Goal: Complete application form: Complete application form

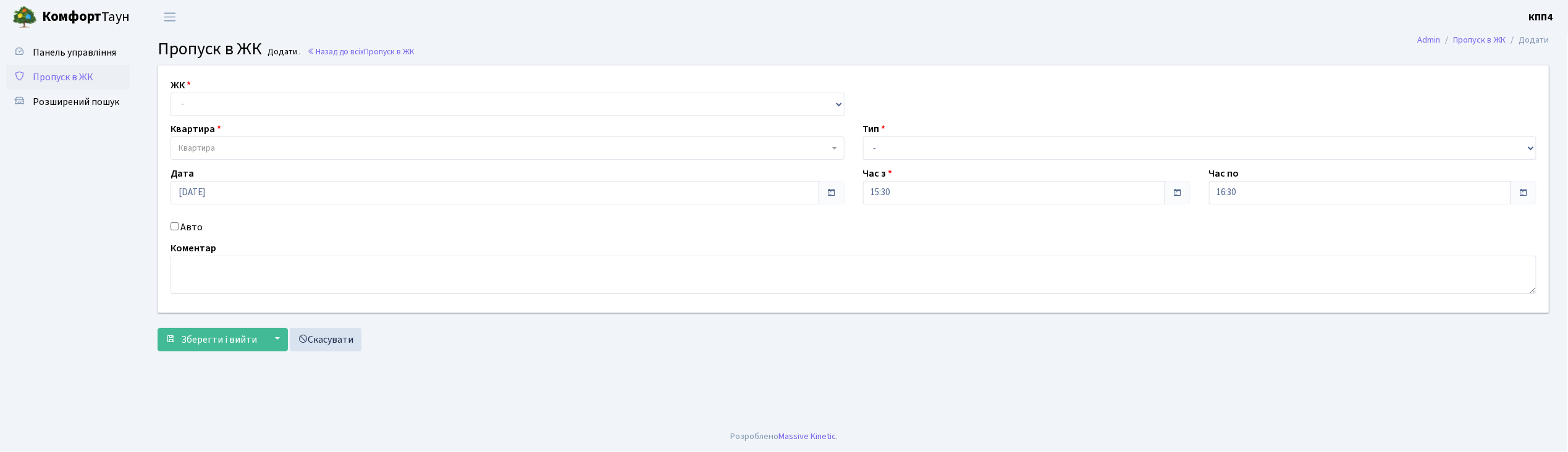
click at [173, 229] on input "Авто" at bounding box center [175, 226] width 8 height 8
checkbox input "true"
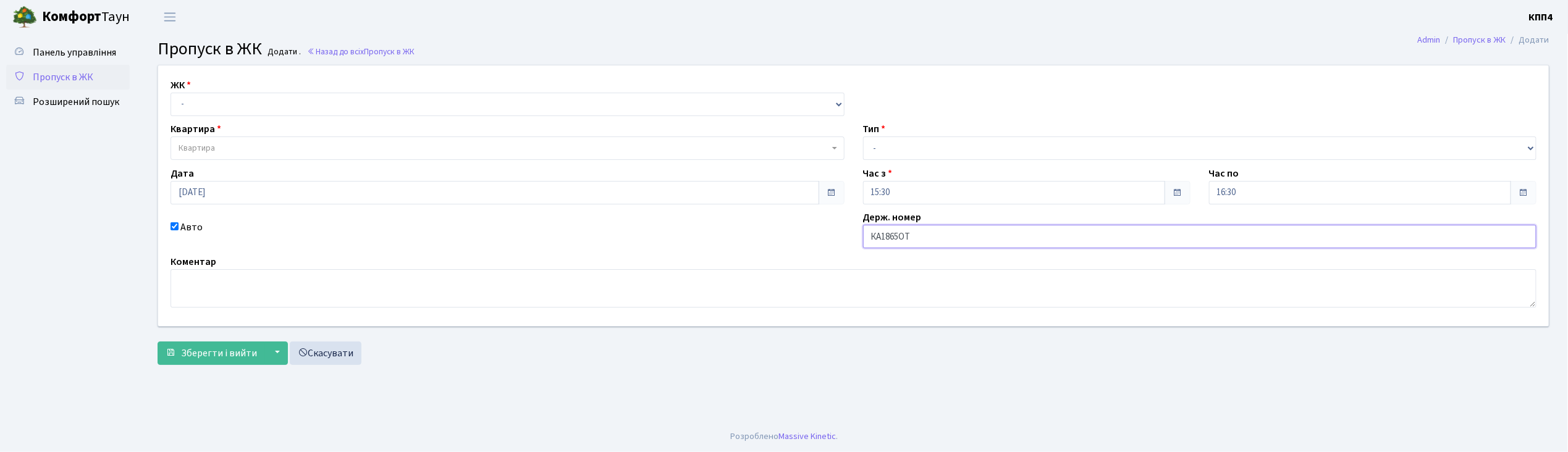
type input "КА1865ОТ"
click at [188, 104] on select "- КТ, вул. Регенераторна, 4 КТ2, просп. Соборності, 17 КТ3, вул. Березнева, 16 …" at bounding box center [507, 105] width 674 height 24
select select "271"
click at [171, 93] on select "- КТ, вул. Регенераторна, 4 КТ2, просп. Соборності, 17 КТ3, вул. Березнева, 16 …" at bounding box center [507, 105] width 674 height 24
select select
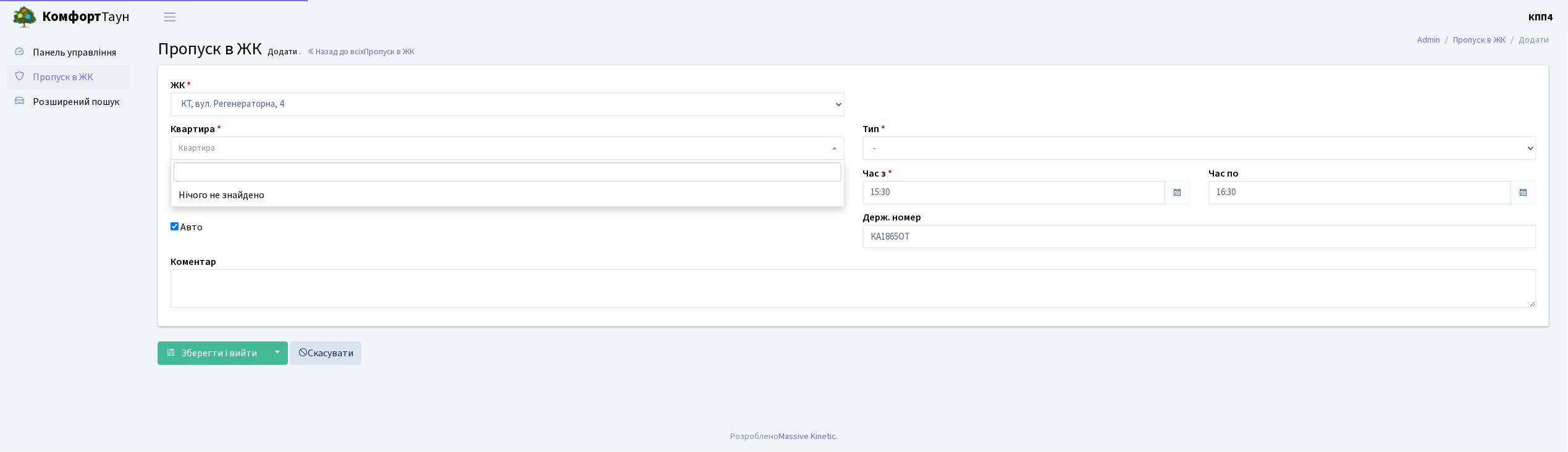
click at [186, 147] on span "Квартира" at bounding box center [197, 148] width 37 height 12
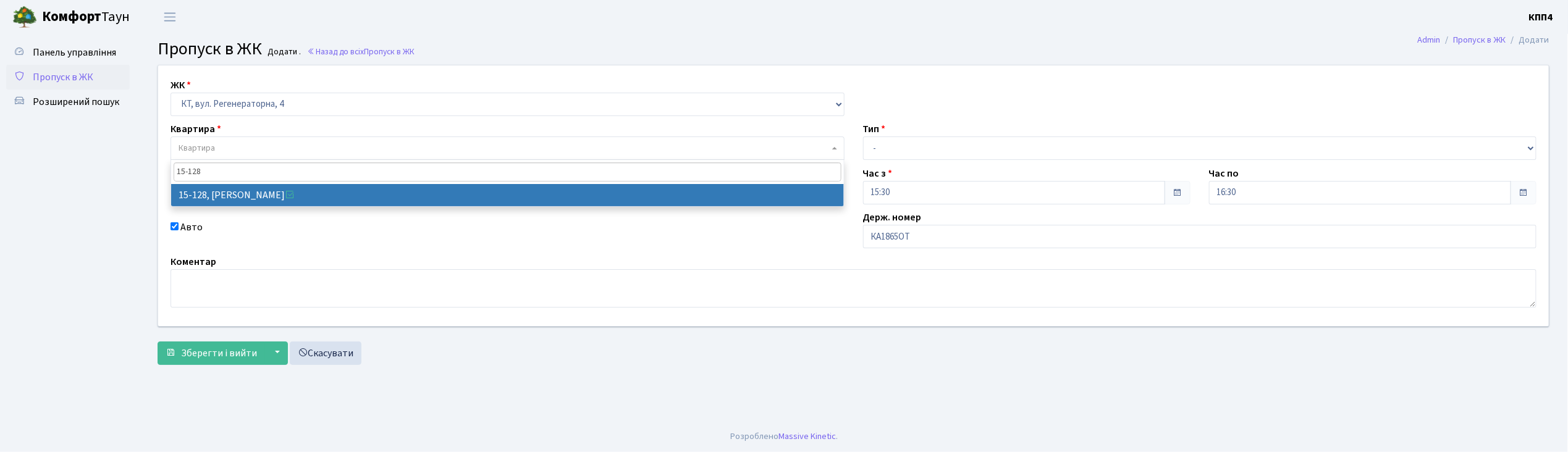
type input "15-128"
select select "8903"
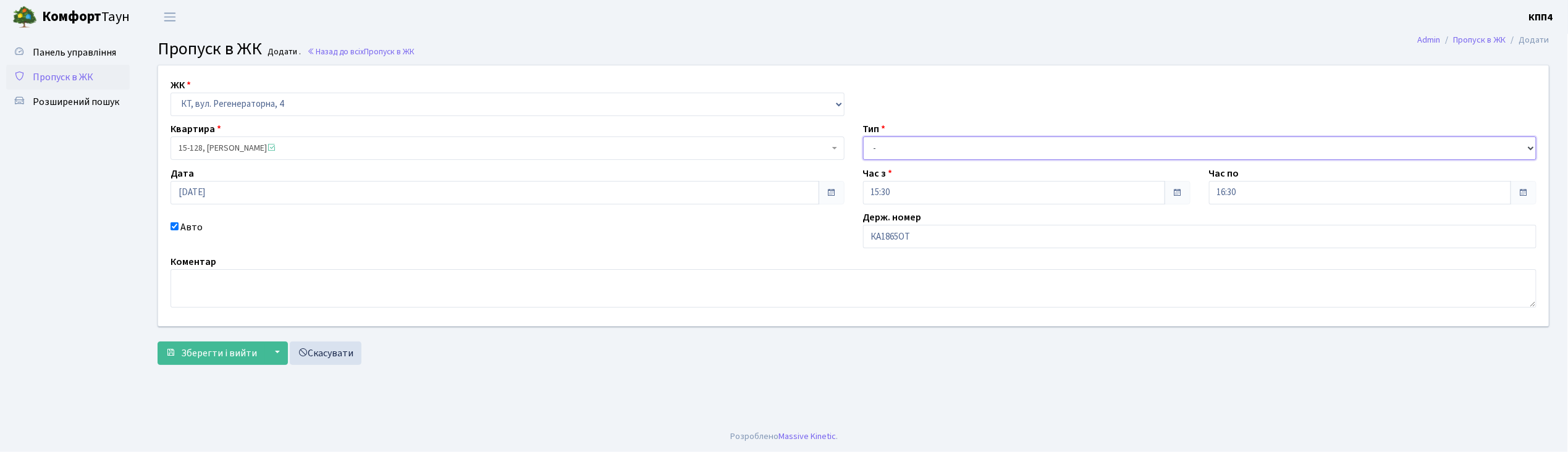
click at [906, 140] on select "- Доставка Таксі Гості Сервіс" at bounding box center [1200, 148] width 674 height 24
select select "2"
click at [863, 137] on select "- Доставка Таксі Гості Сервіс" at bounding box center [1200, 148] width 674 height 24
click at [186, 354] on span "Зберегти і вийти" at bounding box center [219, 353] width 76 height 14
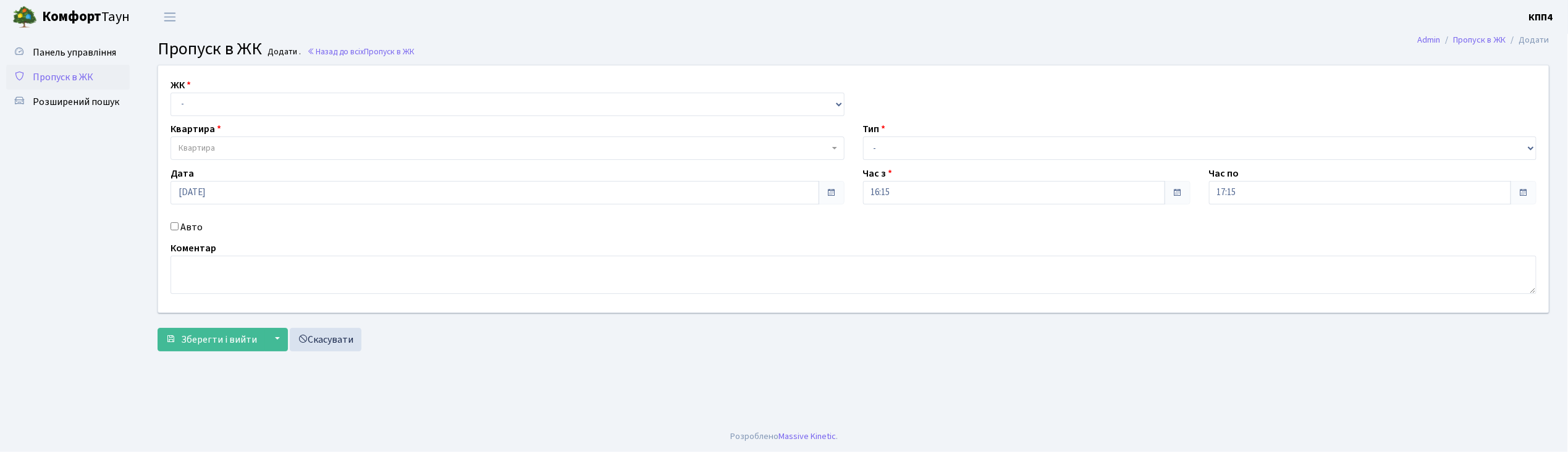
click at [173, 227] on input "Авто" at bounding box center [175, 226] width 8 height 8
checkbox input "true"
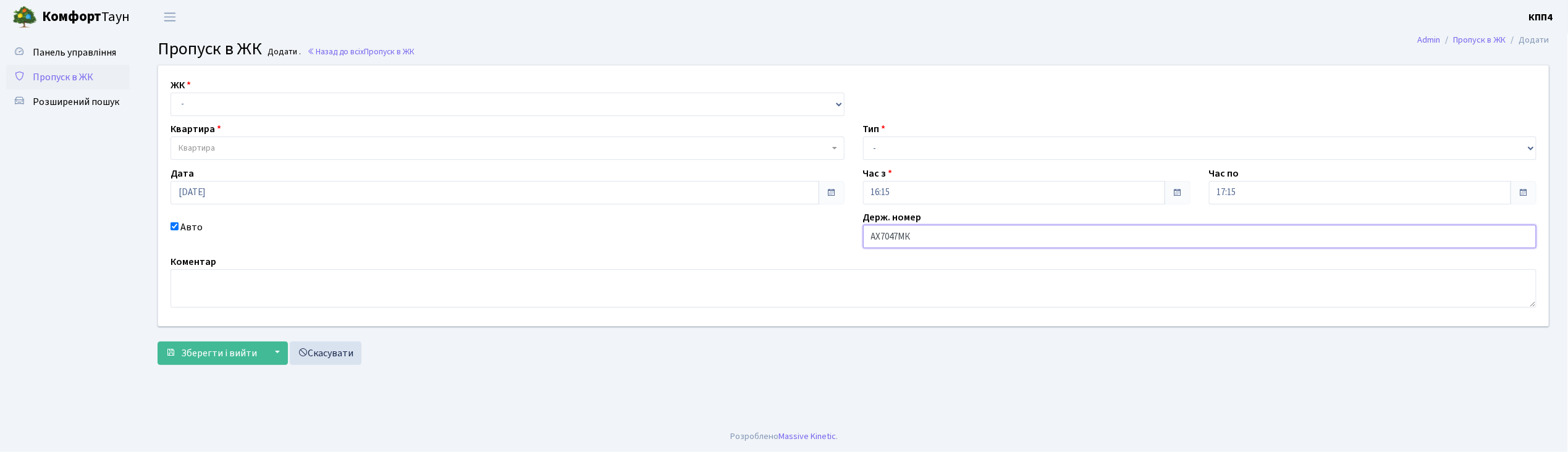
type input "АХ7047МК"
click at [204, 99] on select "- КТ, вул. Регенераторна, 4 КТ2, просп. Соборності, 17 КТ3, вул. Березнева, 16 …" at bounding box center [507, 105] width 674 height 24
select select "271"
click at [171, 93] on select "- КТ, вул. Регенераторна, 4 КТ2, просп. Соборності, 17 КТ3, вул. Березнева, 16 …" at bounding box center [507, 105] width 674 height 24
select select
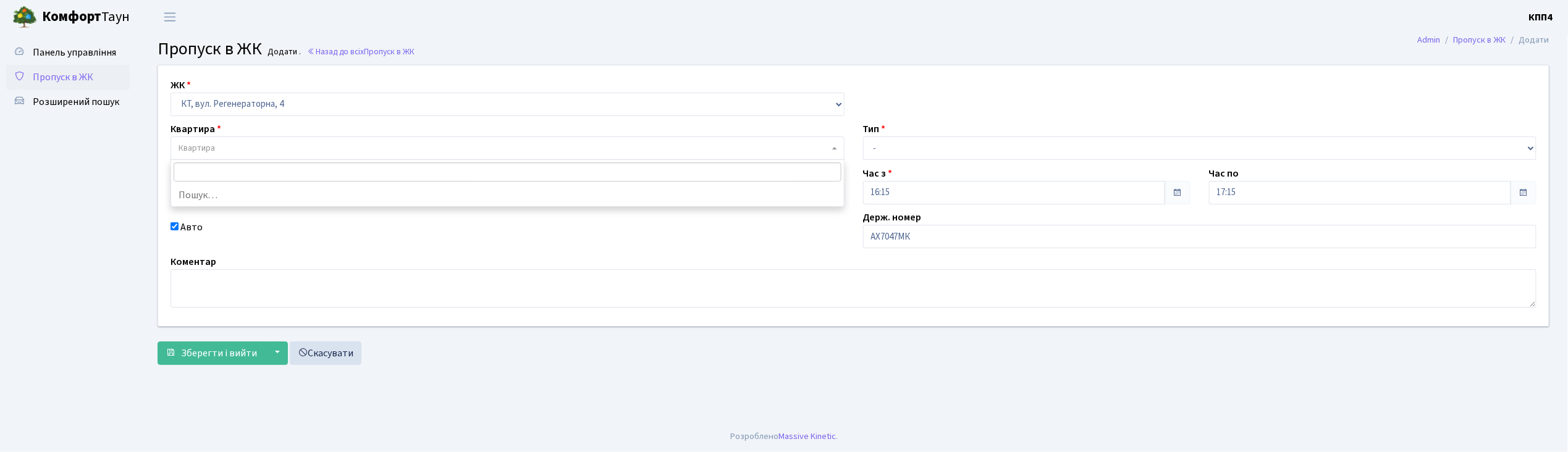
click at [220, 143] on span "Квартира" at bounding box center [503, 148] width 651 height 12
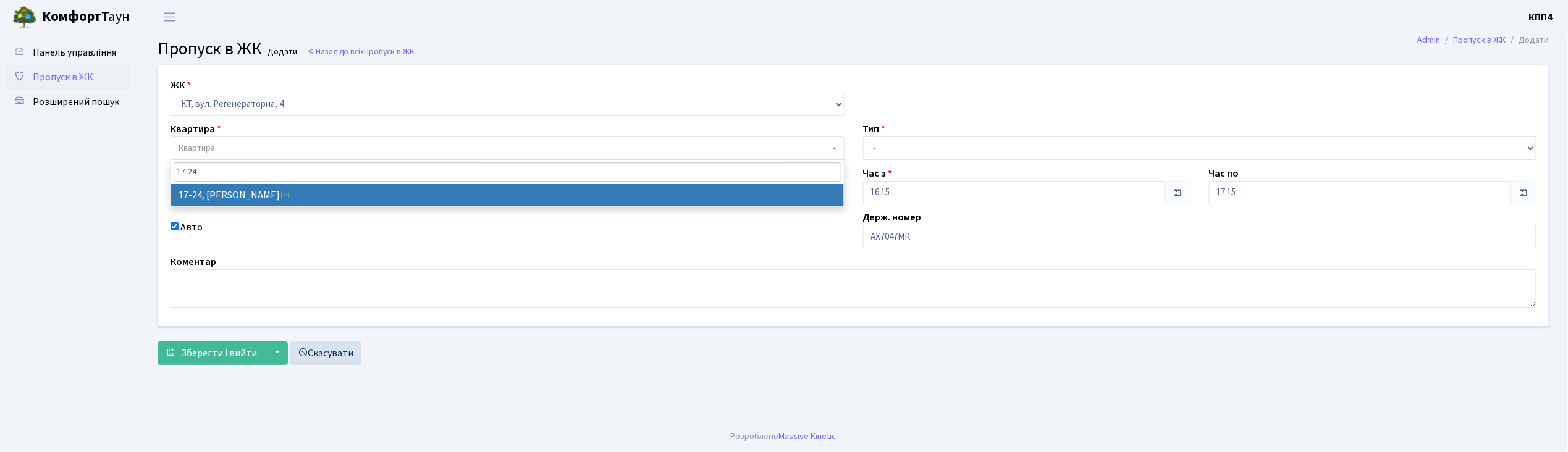
type input "17-24"
select select "8978"
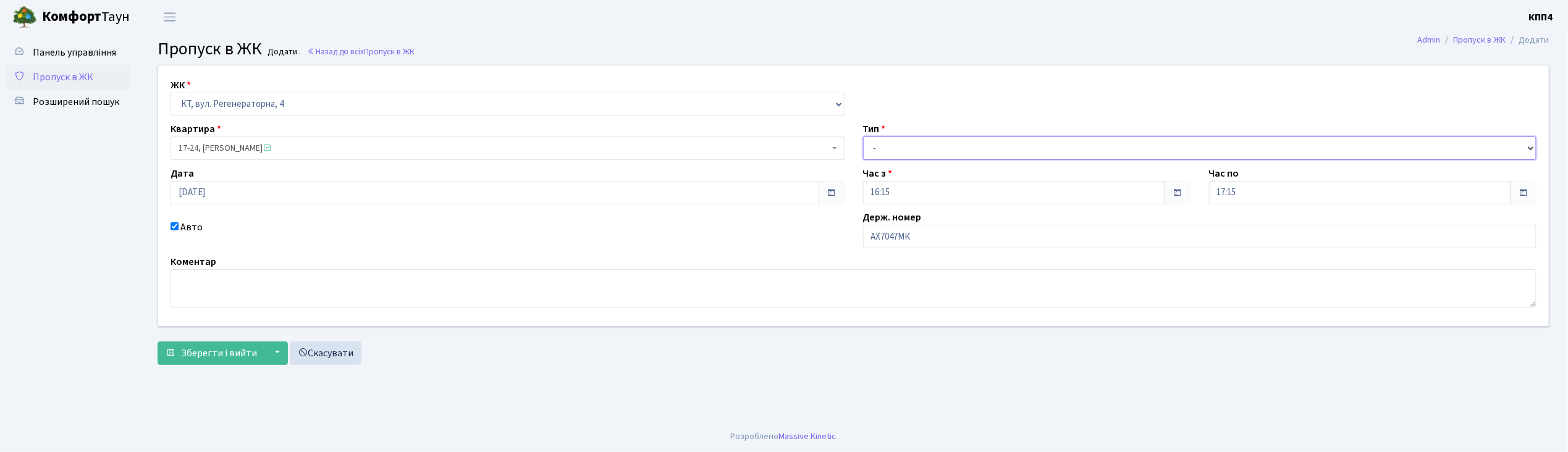
click at [900, 149] on select "- Доставка Таксі Гості Сервіс" at bounding box center [1200, 148] width 674 height 24
select select "3"
click at [863, 137] on select "- Доставка Таксі Гості Сервіс" at bounding box center [1200, 148] width 674 height 24
click at [230, 361] on button "Зберегти і вийти" at bounding box center [211, 353] width 107 height 24
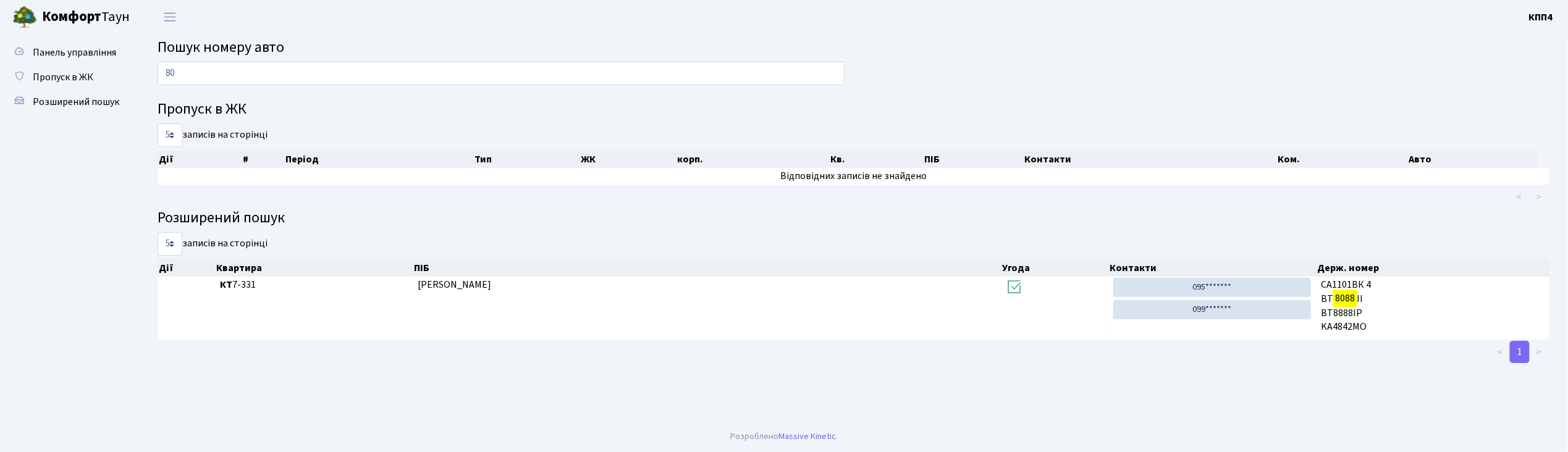
type input "8"
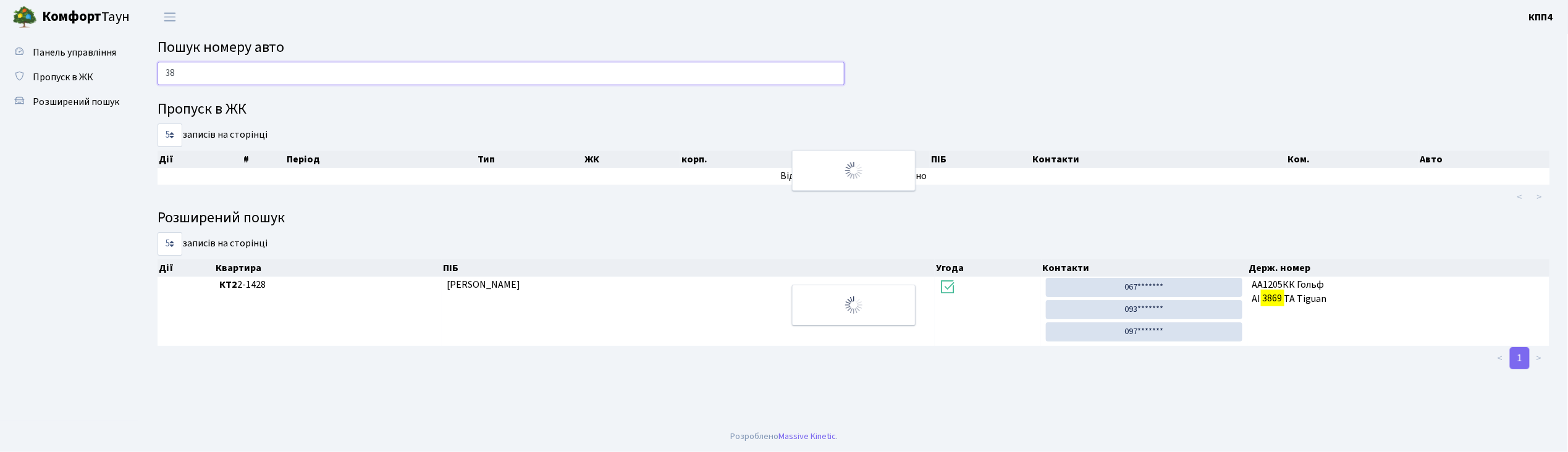
type input "3"
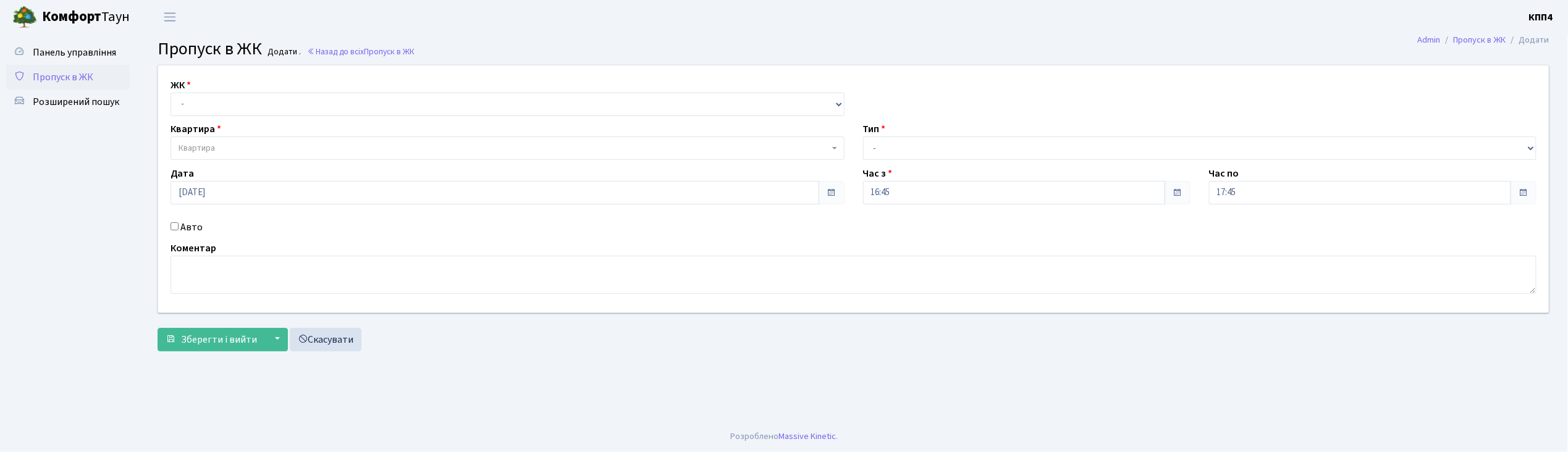
click at [174, 225] on input "Авто" at bounding box center [175, 226] width 8 height 8
checkbox input "true"
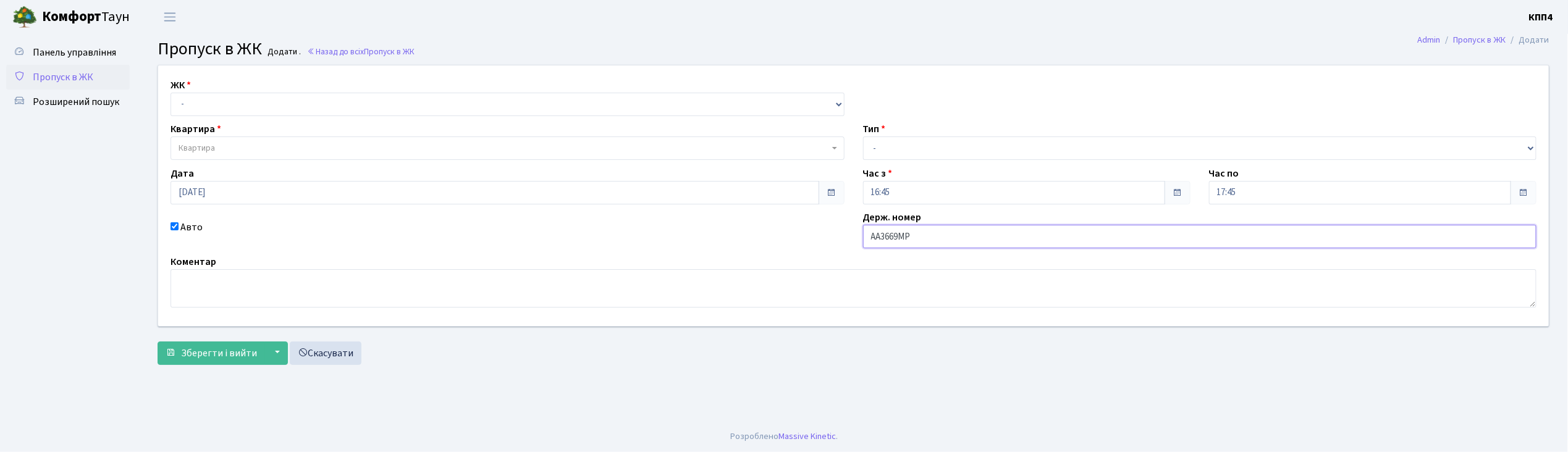
type input "АА3669МР"
click at [220, 100] on select "- КТ, вул. Регенераторна, 4 КТ2, просп. Соборності, 17 КТ3, вул. Березнева, 16 …" at bounding box center [507, 105] width 674 height 24
select select "271"
click at [171, 93] on select "- КТ, вул. Регенераторна, 4 КТ2, просп. Соборності, 17 КТ3, вул. Березнева, 16 …" at bounding box center [507, 105] width 674 height 24
select select
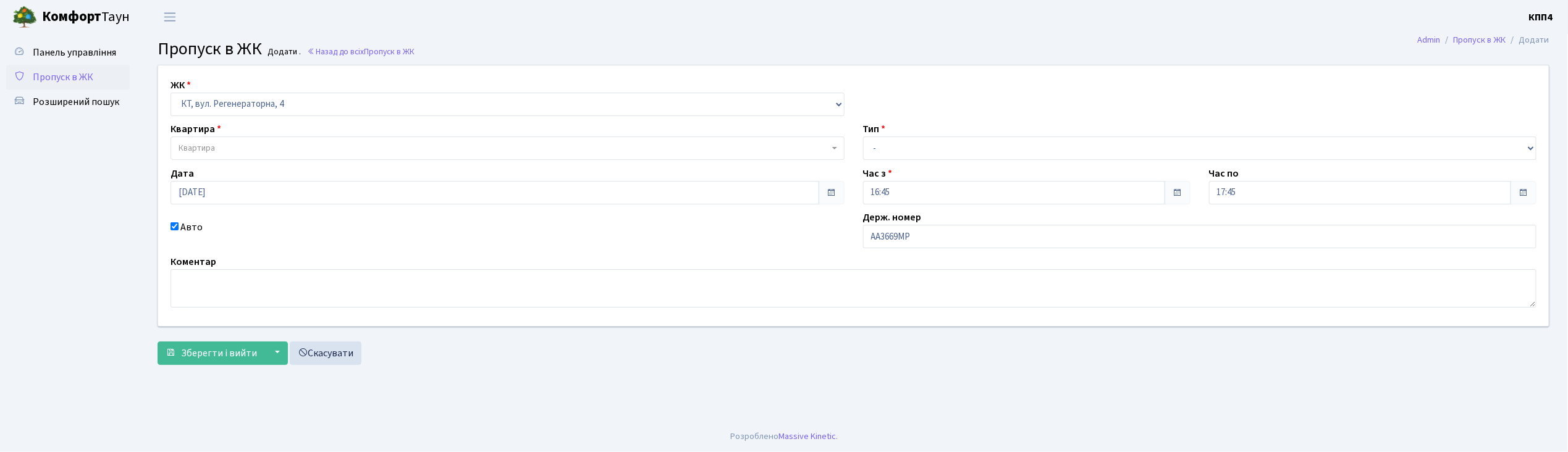
click at [223, 149] on span "Квартира" at bounding box center [503, 148] width 651 height 12
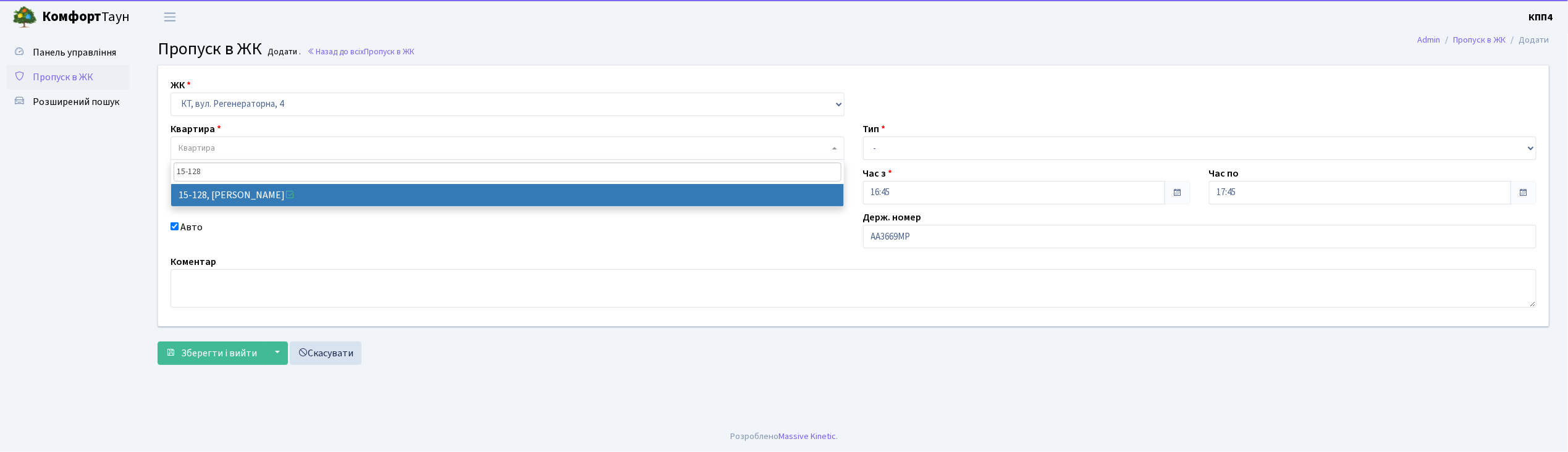
type input "15-128"
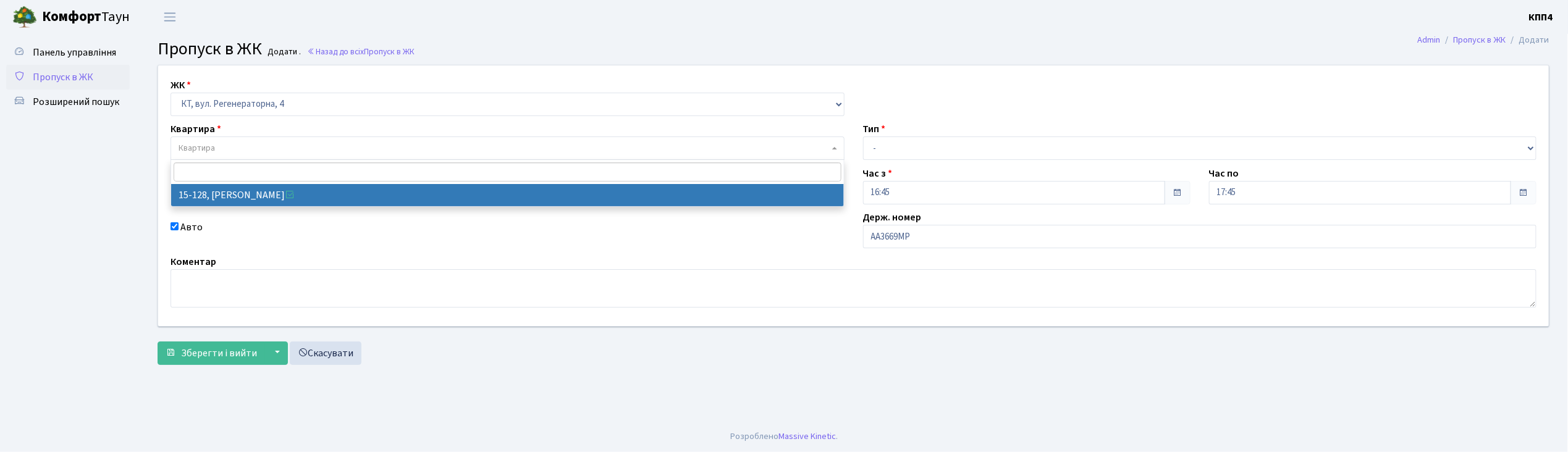
select select "8903"
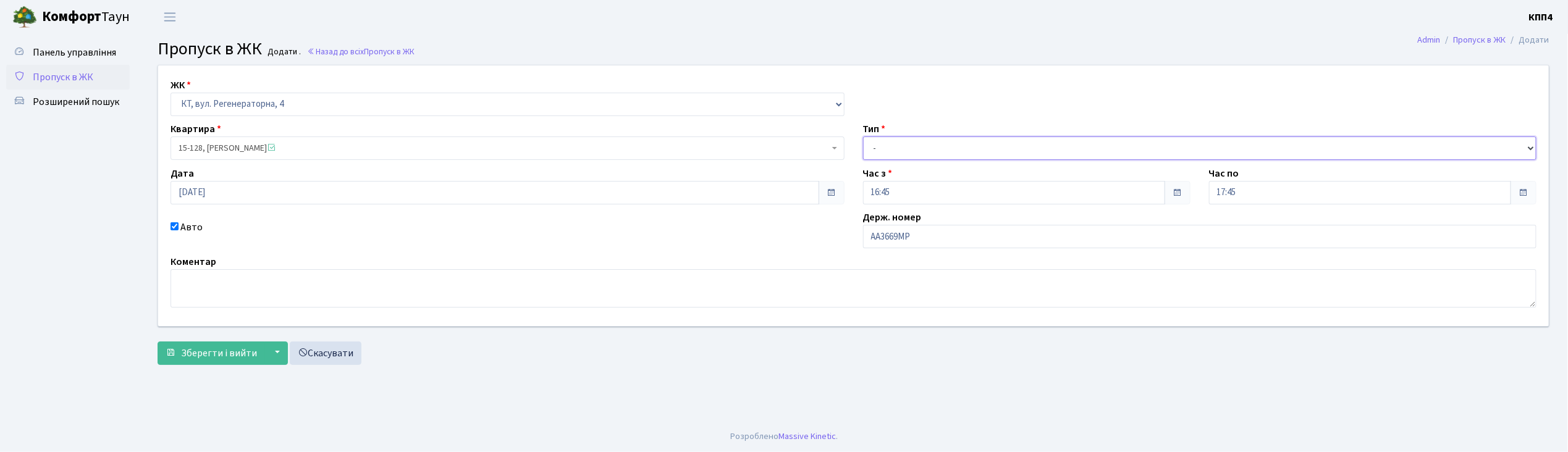
click at [915, 149] on select "- Доставка Таксі Гості Сервіс" at bounding box center [1200, 148] width 674 height 24
select select "2"
click at [863, 137] on select "- Доставка Таксі Гості Сервіс" at bounding box center [1200, 148] width 674 height 24
click at [231, 351] on span "Зберегти і вийти" at bounding box center [219, 353] width 76 height 14
